Goal: Use online tool/utility: Use online tool/utility

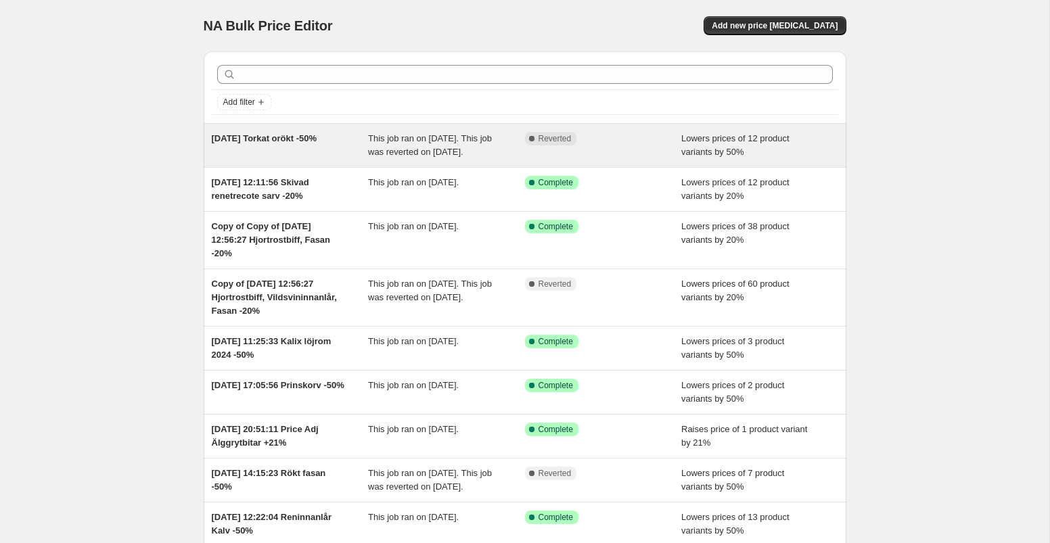
click at [630, 145] on div "Complete Reverted" at bounding box center [603, 145] width 157 height 27
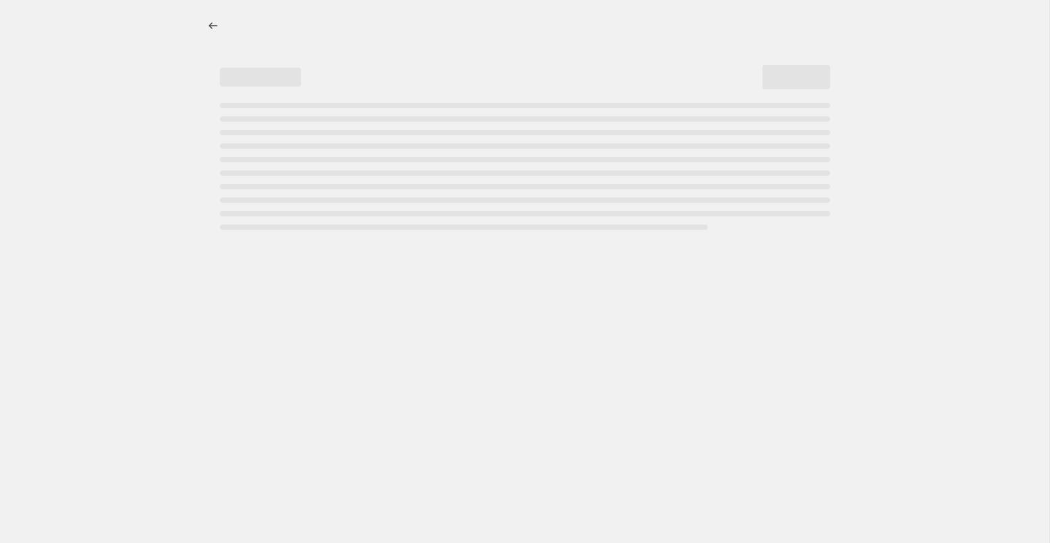
select select "percentage"
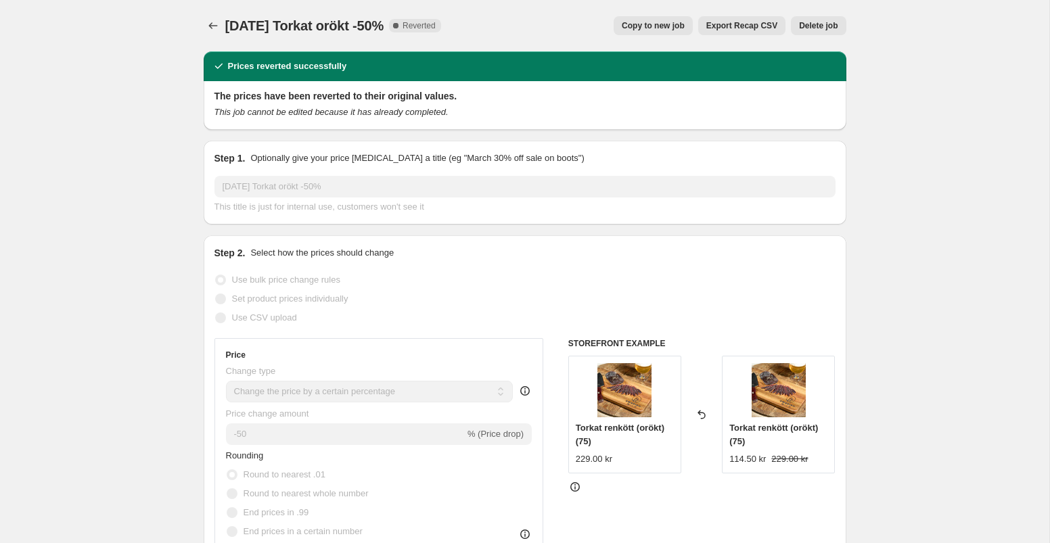
click at [668, 30] on span "Copy to new job" at bounding box center [652, 25] width 63 height 11
select select "percentage"
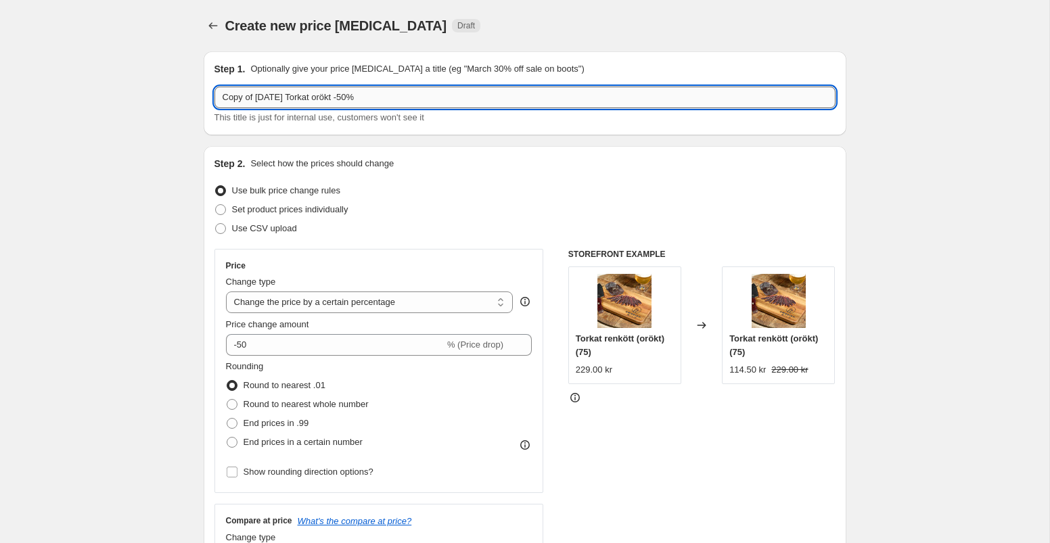
click at [268, 98] on input "Copy of 23 September Torkat orökt -50%" at bounding box center [524, 98] width 621 height 22
click at [258, 96] on input "Copy of 24 September Torkat orökt -50%" at bounding box center [524, 98] width 621 height 22
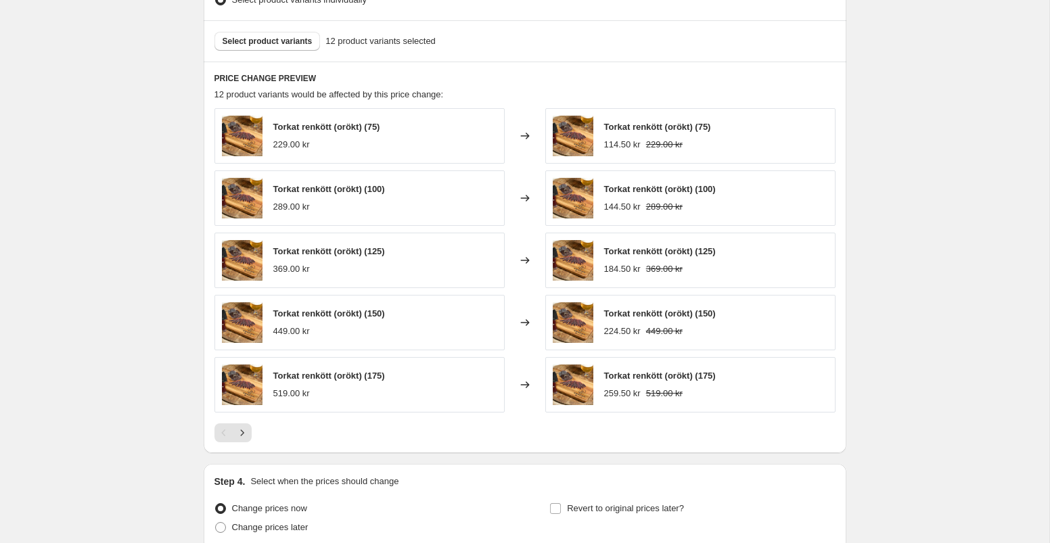
scroll to position [926, 0]
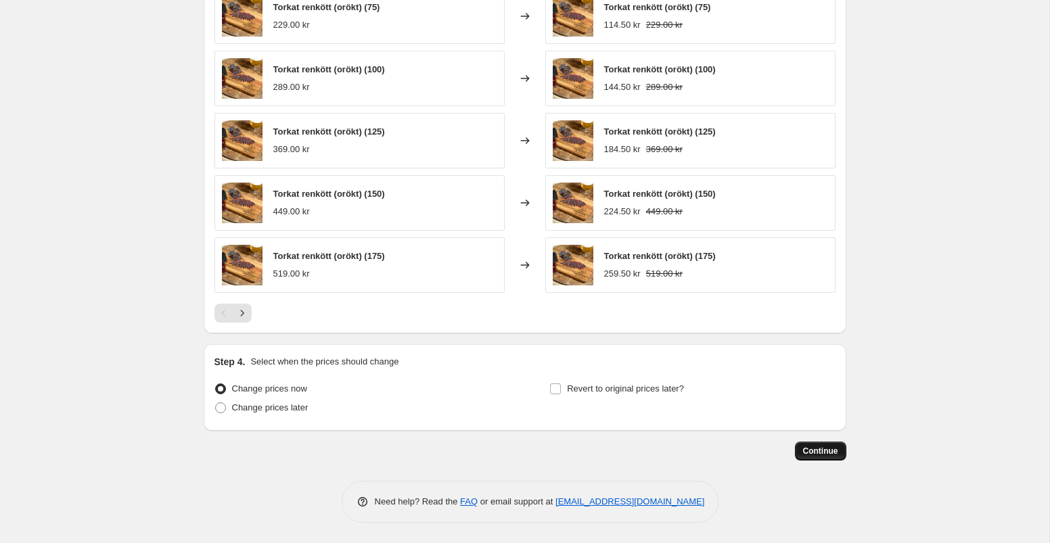
type input "24 September Torkat orökt -50%"
click at [824, 452] on span "Continue" at bounding box center [820, 451] width 35 height 11
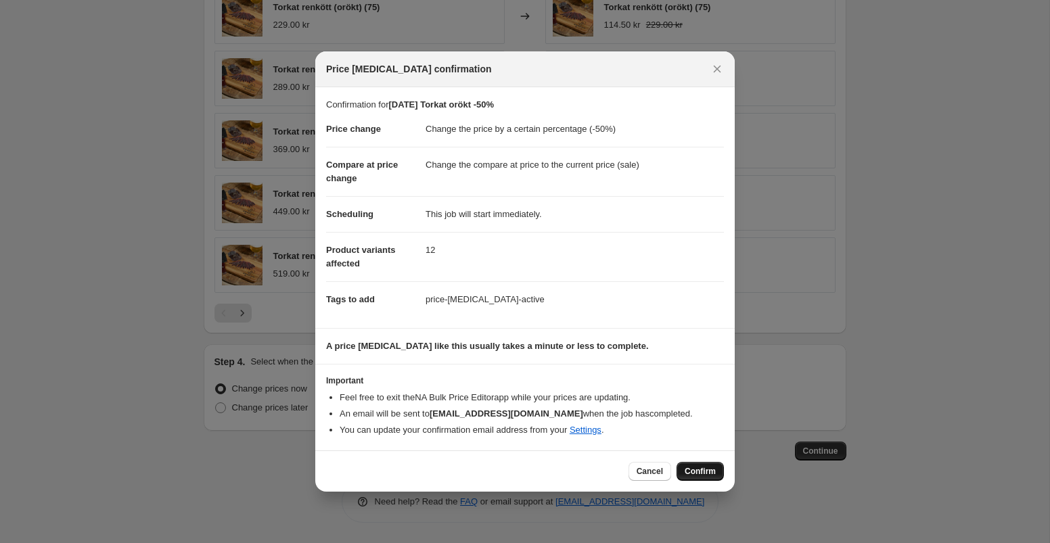
click at [694, 475] on span "Confirm" at bounding box center [699, 471] width 31 height 11
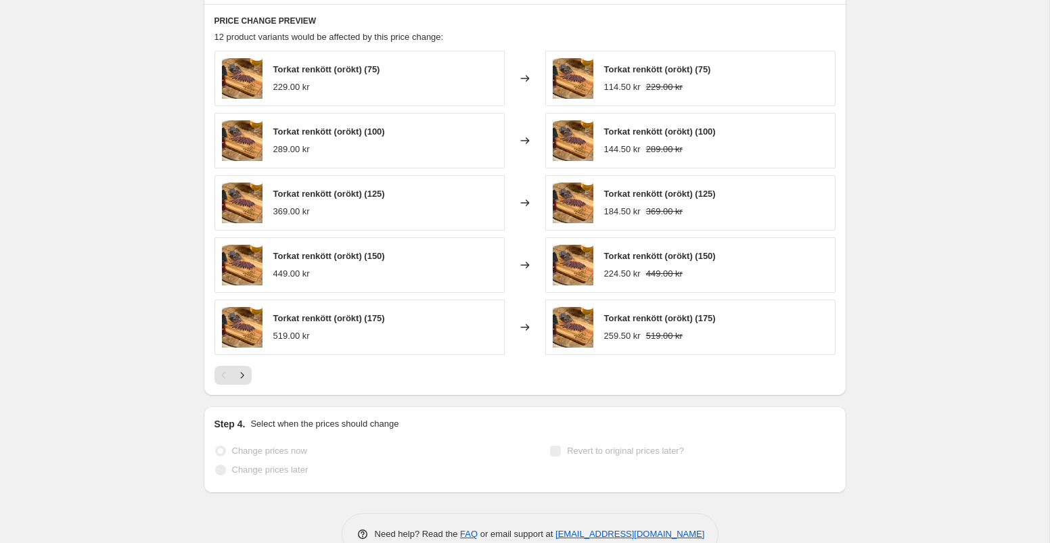
scroll to position [961, 0]
select select "percentage"
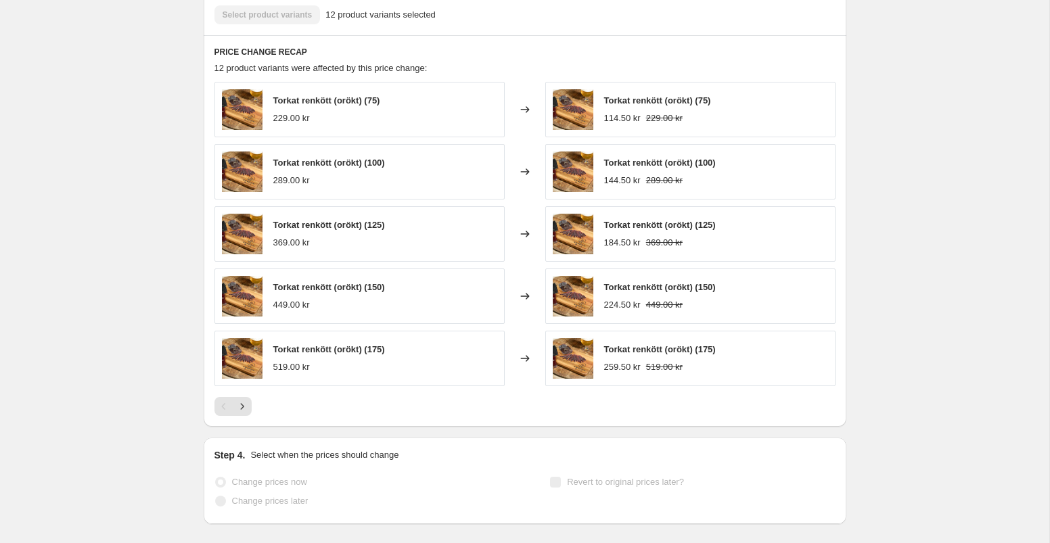
scroll to position [0, 0]
